Goal: Book appointment/travel/reservation

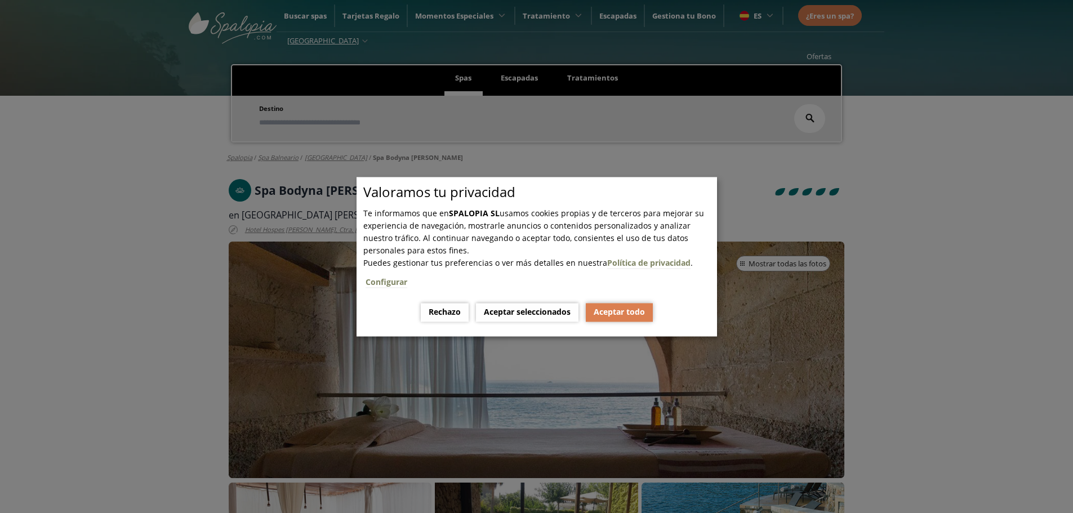
click at [613, 310] on button "Aceptar todo" at bounding box center [619, 312] width 67 height 19
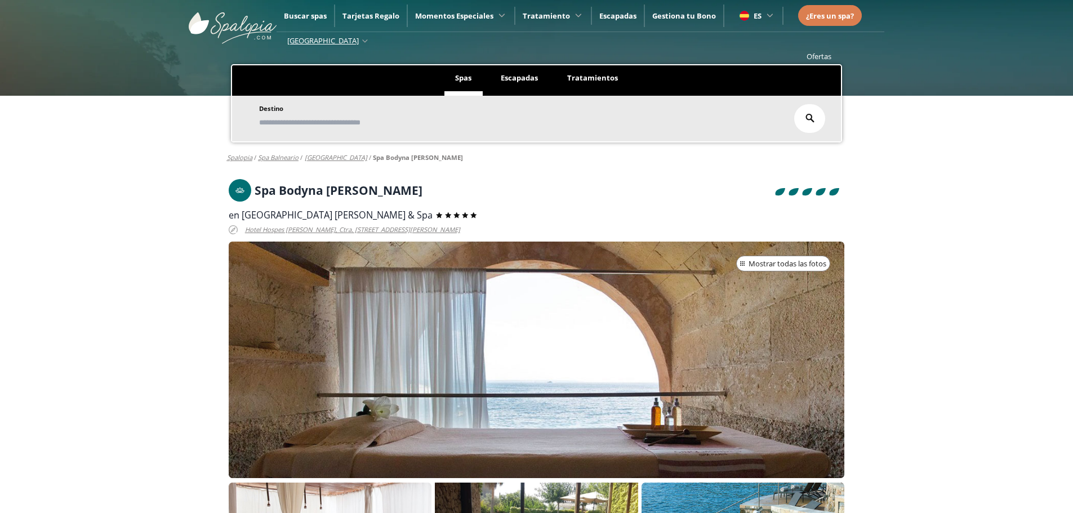
click at [547, 315] on div at bounding box center [537, 360] width 616 height 237
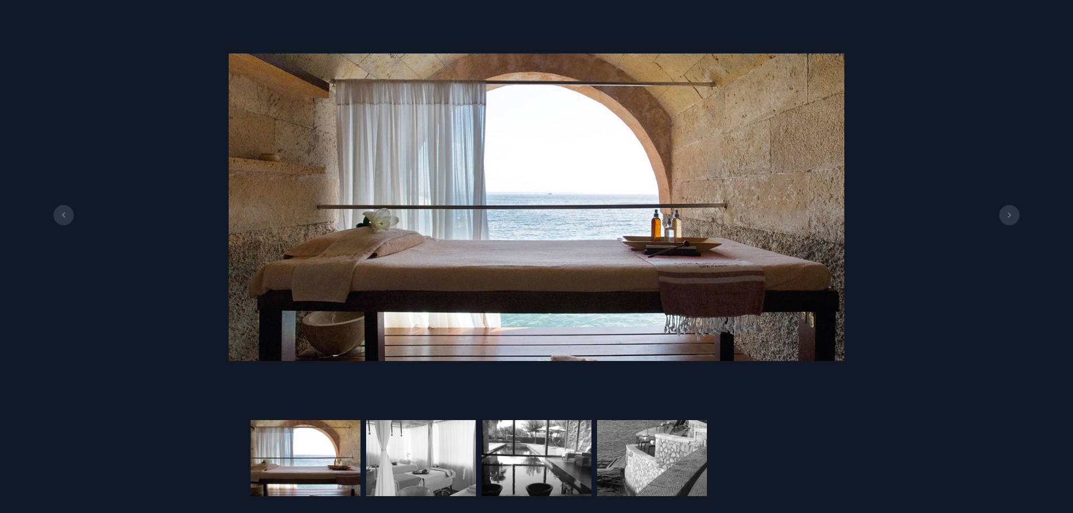
click at [1016, 215] on button at bounding box center [1009, 215] width 20 height 20
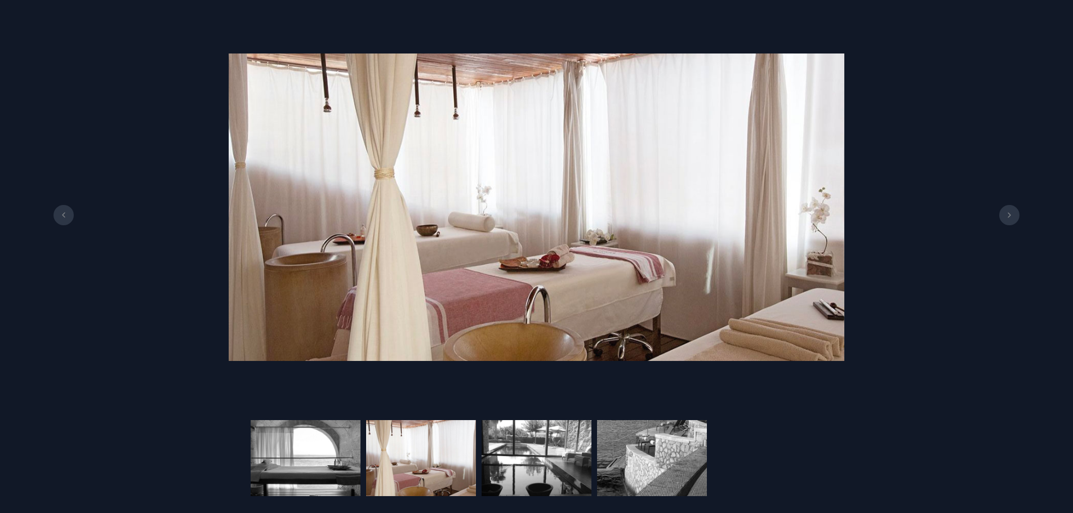
click at [1016, 215] on button at bounding box center [1009, 215] width 20 height 20
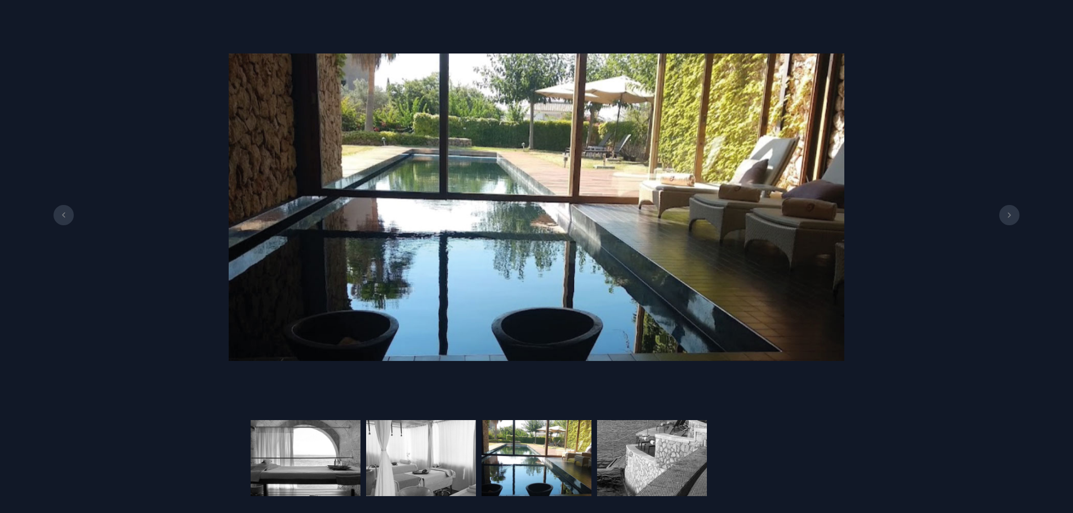
click at [1016, 215] on button at bounding box center [1009, 215] width 20 height 20
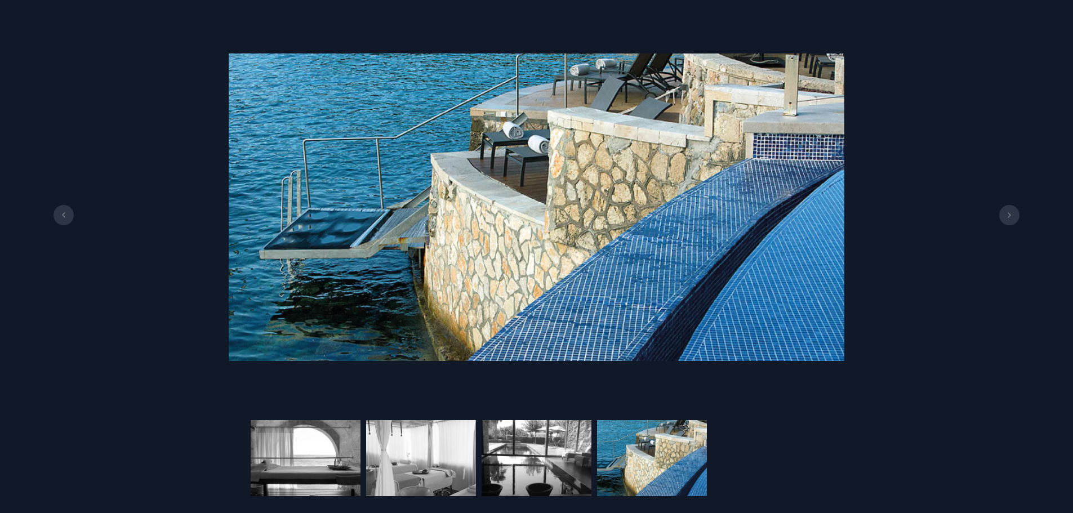
click at [1016, 215] on button at bounding box center [1009, 215] width 20 height 20
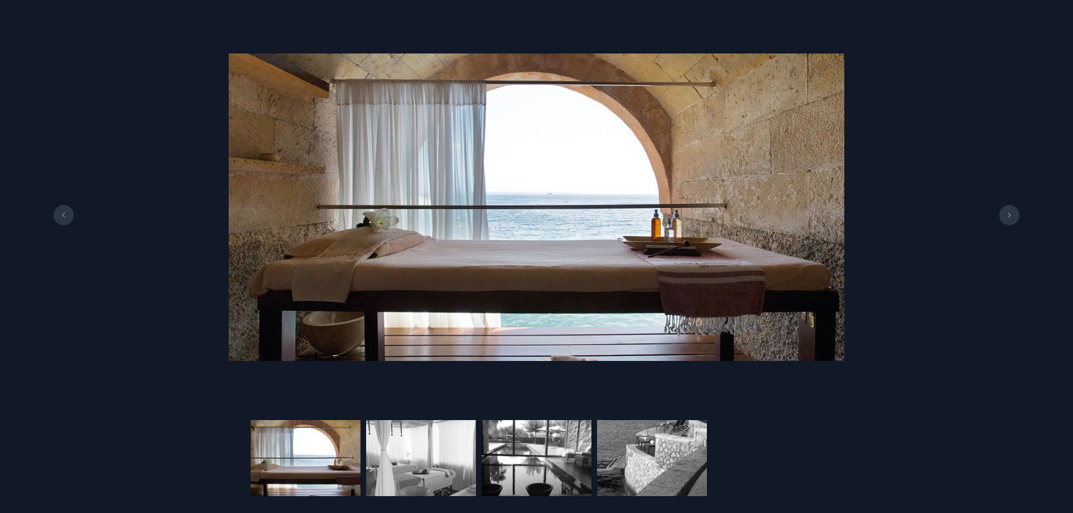
click at [1016, 215] on button at bounding box center [1009, 215] width 20 height 20
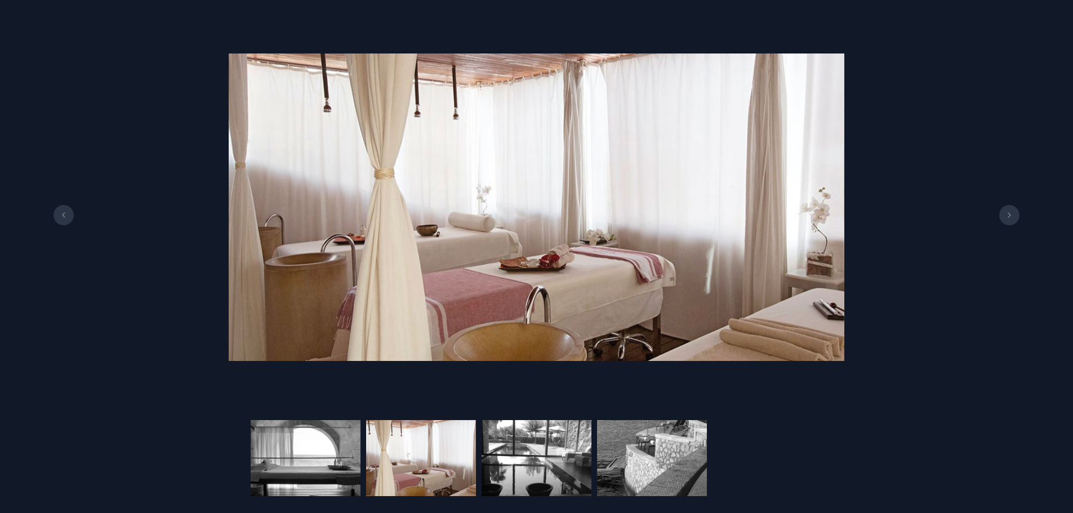
click at [1016, 215] on button at bounding box center [1009, 215] width 20 height 20
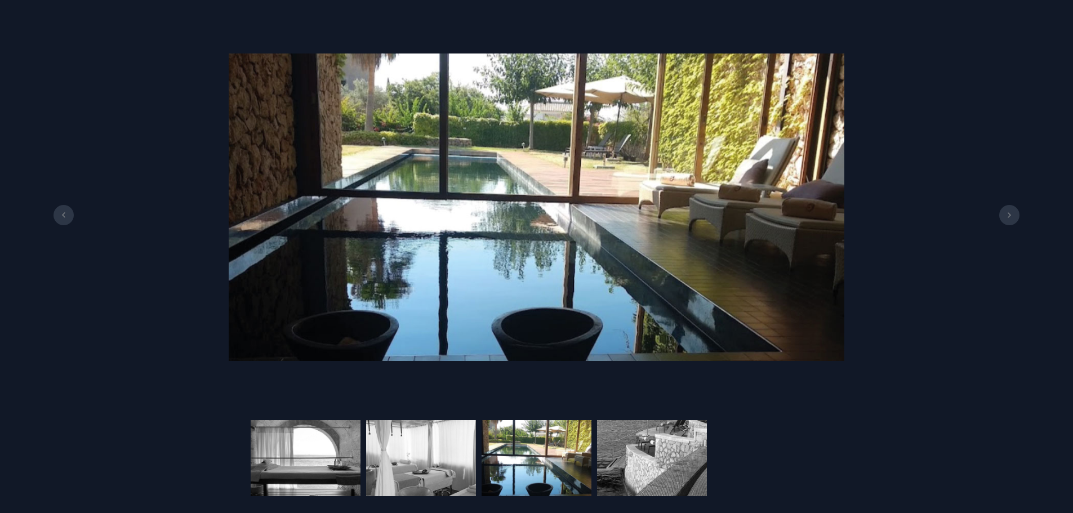
click at [1016, 215] on button at bounding box center [1009, 215] width 20 height 20
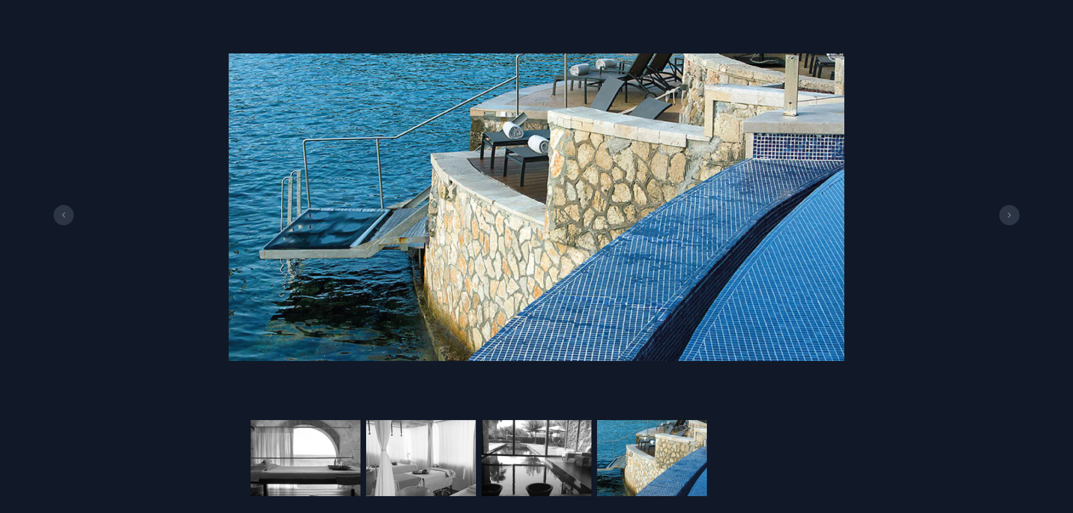
click at [1016, 215] on button at bounding box center [1009, 215] width 20 height 20
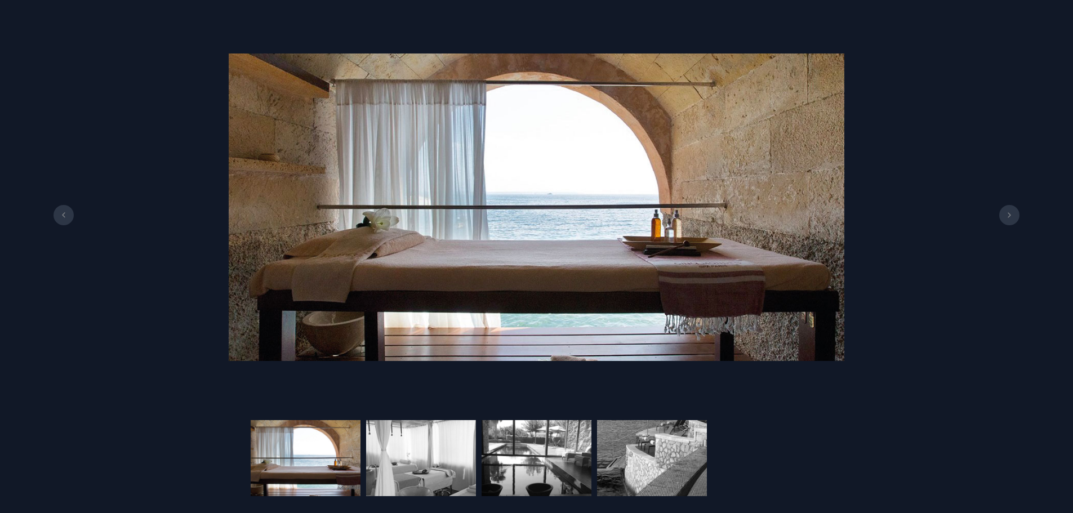
click at [1016, 215] on button at bounding box center [1009, 215] width 20 height 20
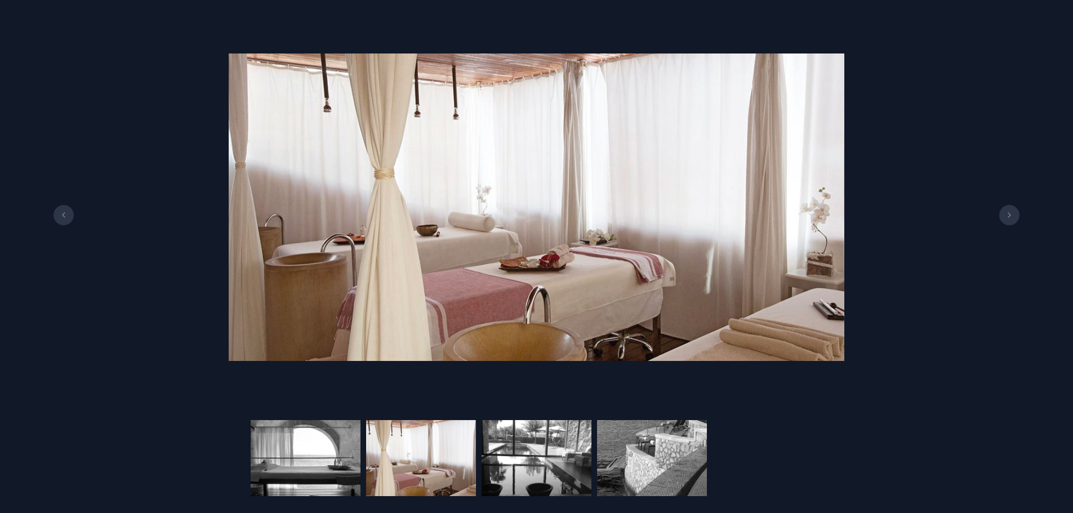
click at [1016, 215] on button at bounding box center [1009, 215] width 20 height 20
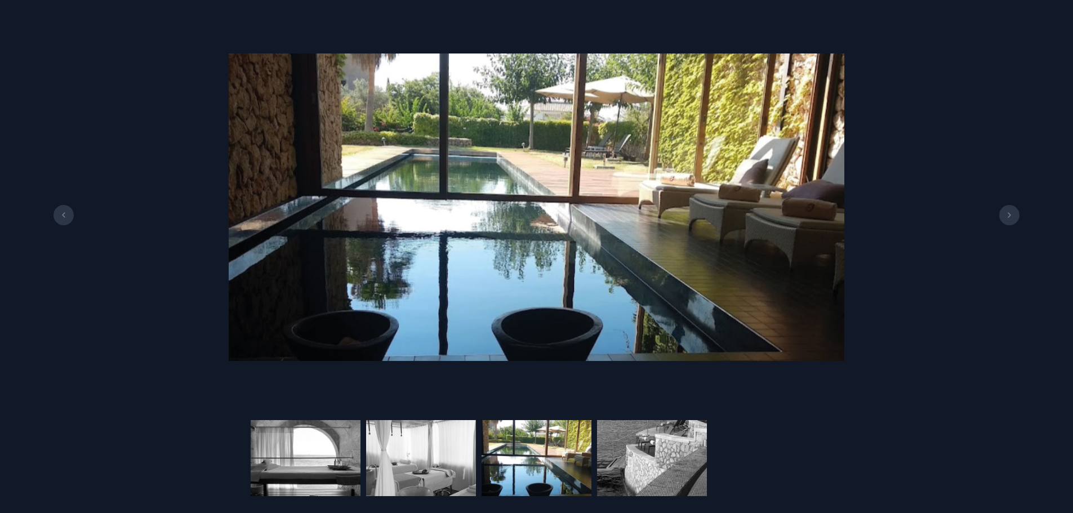
click at [1016, 215] on button at bounding box center [1009, 215] width 20 height 20
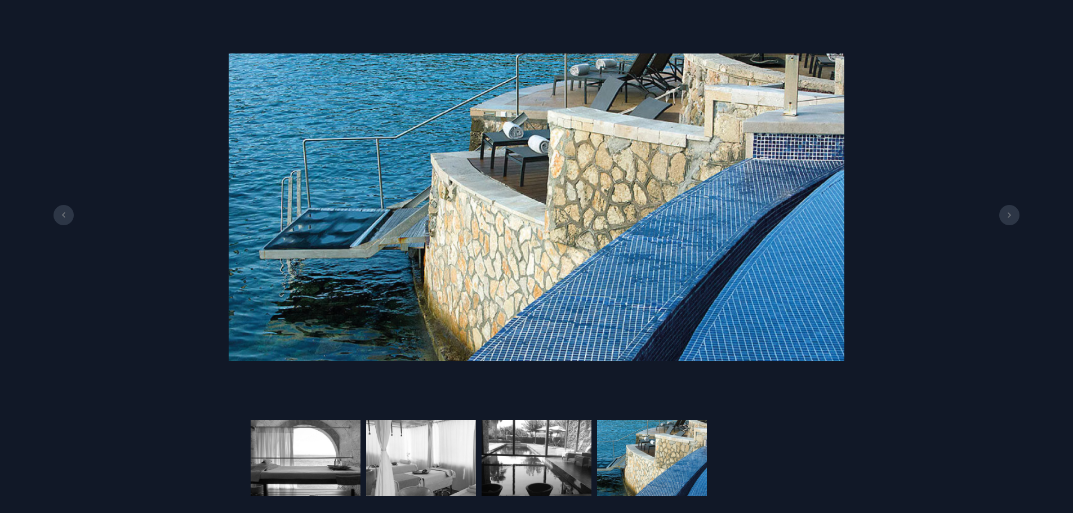
click at [1016, 215] on button at bounding box center [1009, 215] width 20 height 20
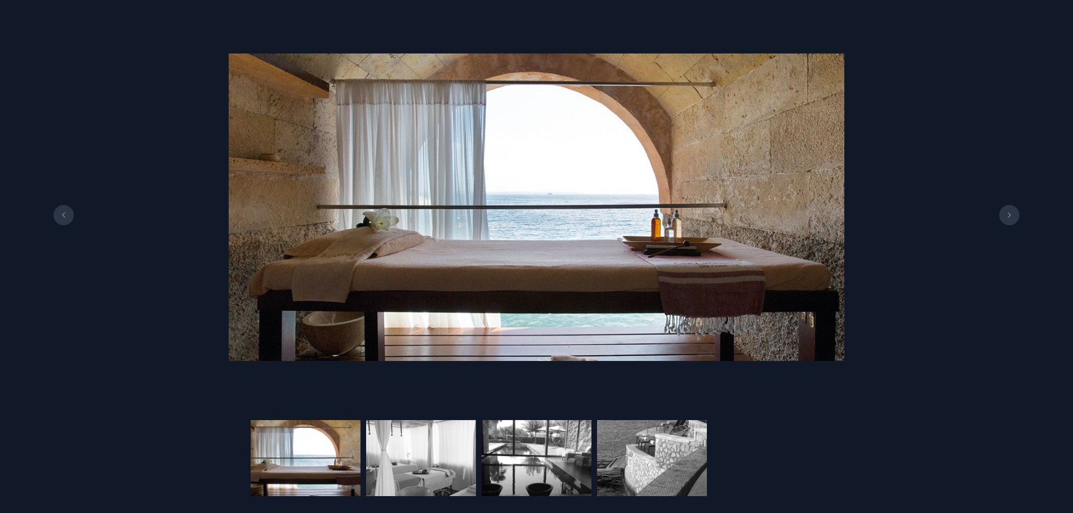
click at [1016, 215] on button at bounding box center [1009, 215] width 20 height 20
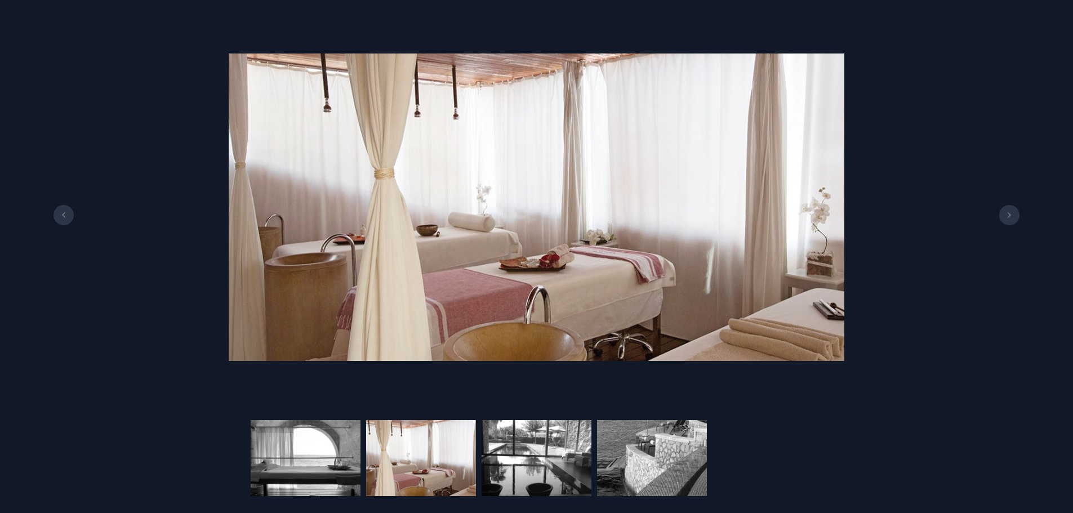
click at [72, 212] on button at bounding box center [64, 215] width 20 height 20
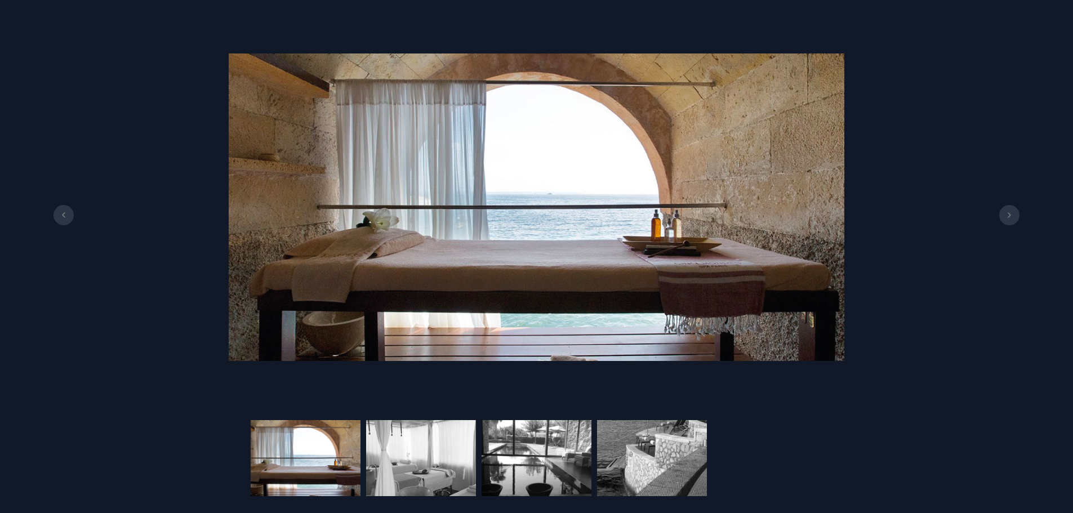
scroll to position [113, 0]
click at [482, 459] on img at bounding box center [537, 458] width 110 height 76
